Goal: Task Accomplishment & Management: Use online tool/utility

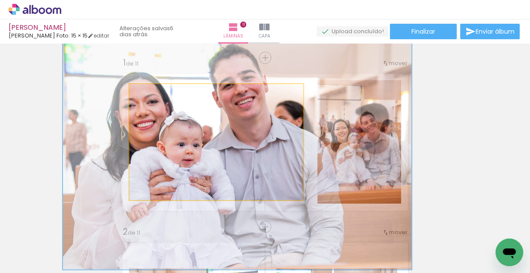
drag, startPoint x: 156, startPoint y: 94, endPoint x: 189, endPoint y: 104, distance: 34.8
type paper-slider "200"
click at [187, 101] on quentale-photo at bounding box center [216, 142] width 174 height 116
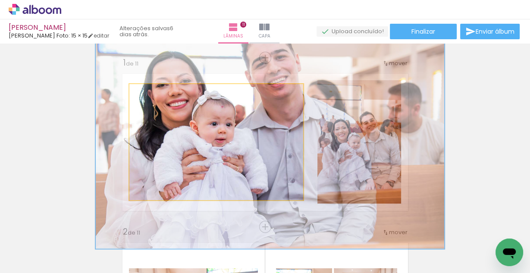
drag, startPoint x: 205, startPoint y: 156, endPoint x: 236, endPoint y: 135, distance: 37.3
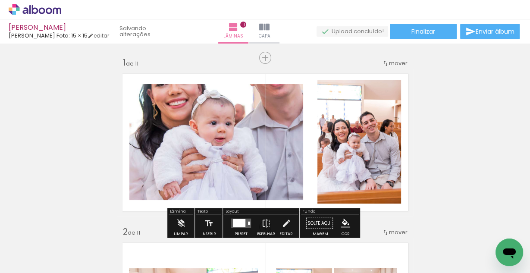
click at [400, 154] on quentale-layouter at bounding box center [265, 142] width 296 height 147
click at [369, 145] on quentale-photo at bounding box center [359, 142] width 84 height 124
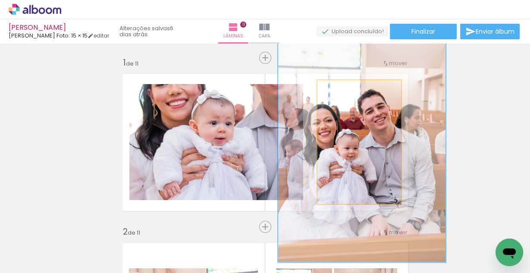
drag, startPoint x: 337, startPoint y: 89, endPoint x: 371, endPoint y: 105, distance: 37.0
type paper-slider "200"
click at [373, 89] on div at bounding box center [371, 89] width 14 height 14
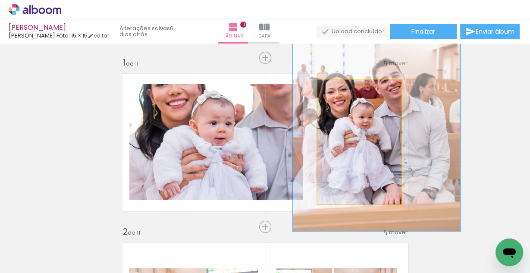
drag, startPoint x: 359, startPoint y: 142, endPoint x: 370, endPoint y: 111, distance: 33.1
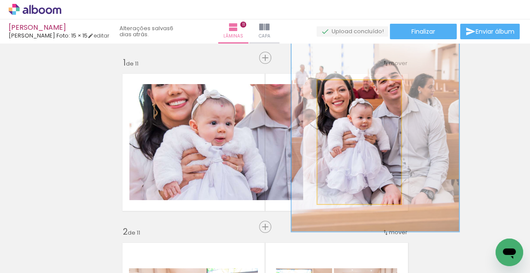
drag, startPoint x: 324, startPoint y: 89, endPoint x: 332, endPoint y: 89, distance: 8.2
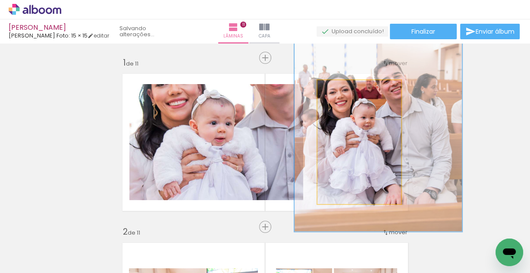
drag, startPoint x: 367, startPoint y: 89, endPoint x: 371, endPoint y: 94, distance: 6.4
click at [370, 90] on div at bounding box center [371, 89] width 8 height 8
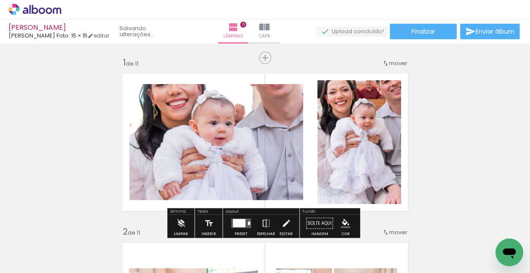
click at [362, 132] on quentale-photo at bounding box center [359, 142] width 84 height 124
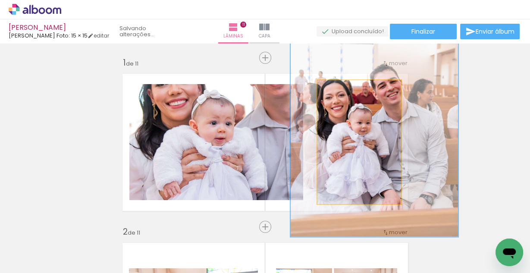
drag, startPoint x: 361, startPoint y: 131, endPoint x: 357, endPoint y: 136, distance: 6.5
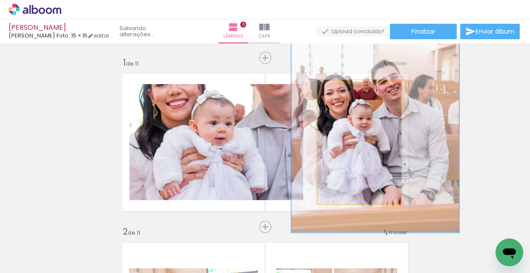
drag, startPoint x: 362, startPoint y: 133, endPoint x: 363, endPoint y: 128, distance: 4.9
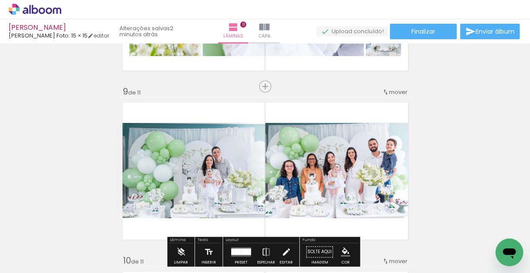
scroll to position [1345, 0]
